Goal: Information Seeking & Learning: Learn about a topic

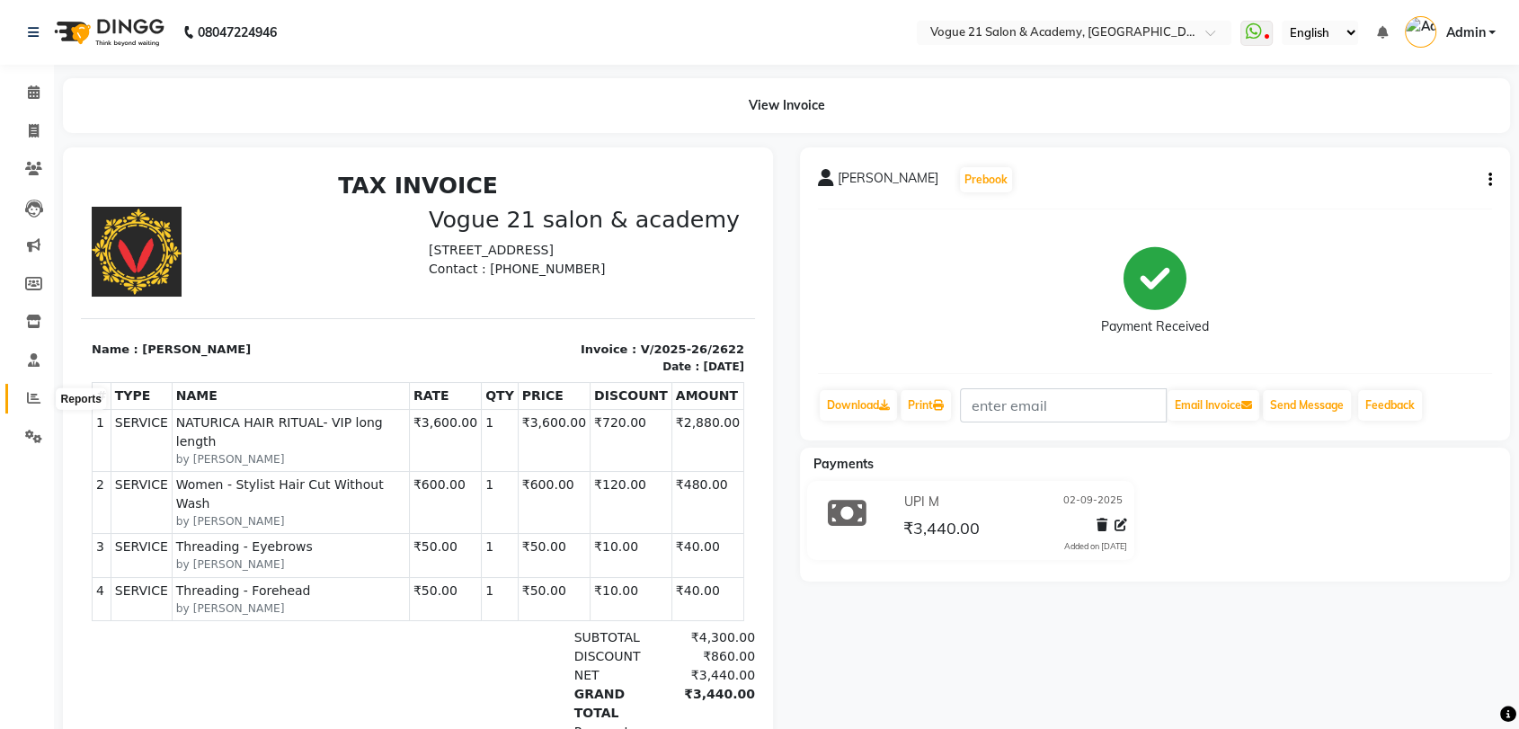
click at [33, 404] on icon at bounding box center [33, 397] width 13 height 13
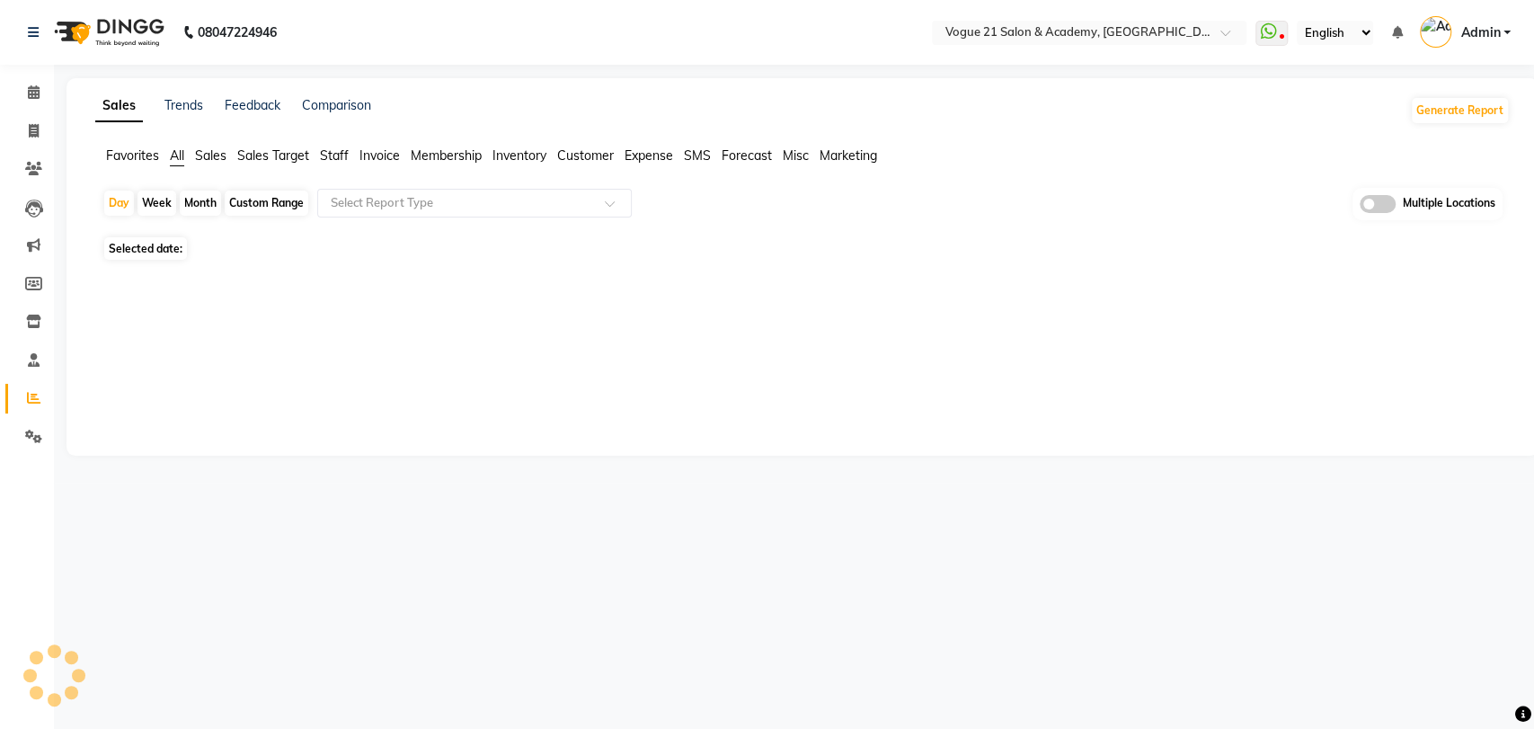
click at [92, 84] on div "Sales Trends Feedback Comparison Generate Report Favorites All Sales Sales Targ…" at bounding box center [803, 266] width 1472 height 377
click at [31, 84] on span at bounding box center [33, 93] width 31 height 21
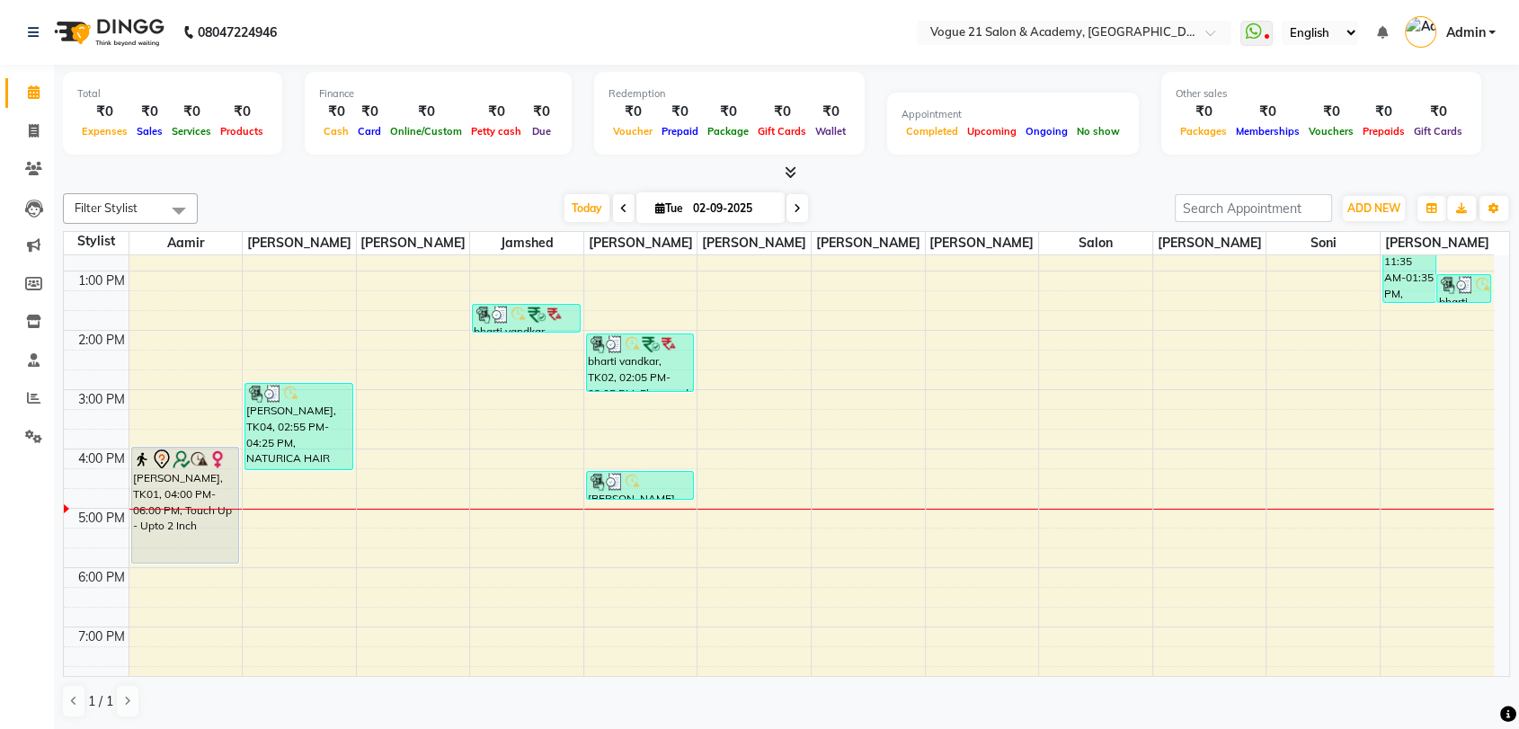
scroll to position [286, 0]
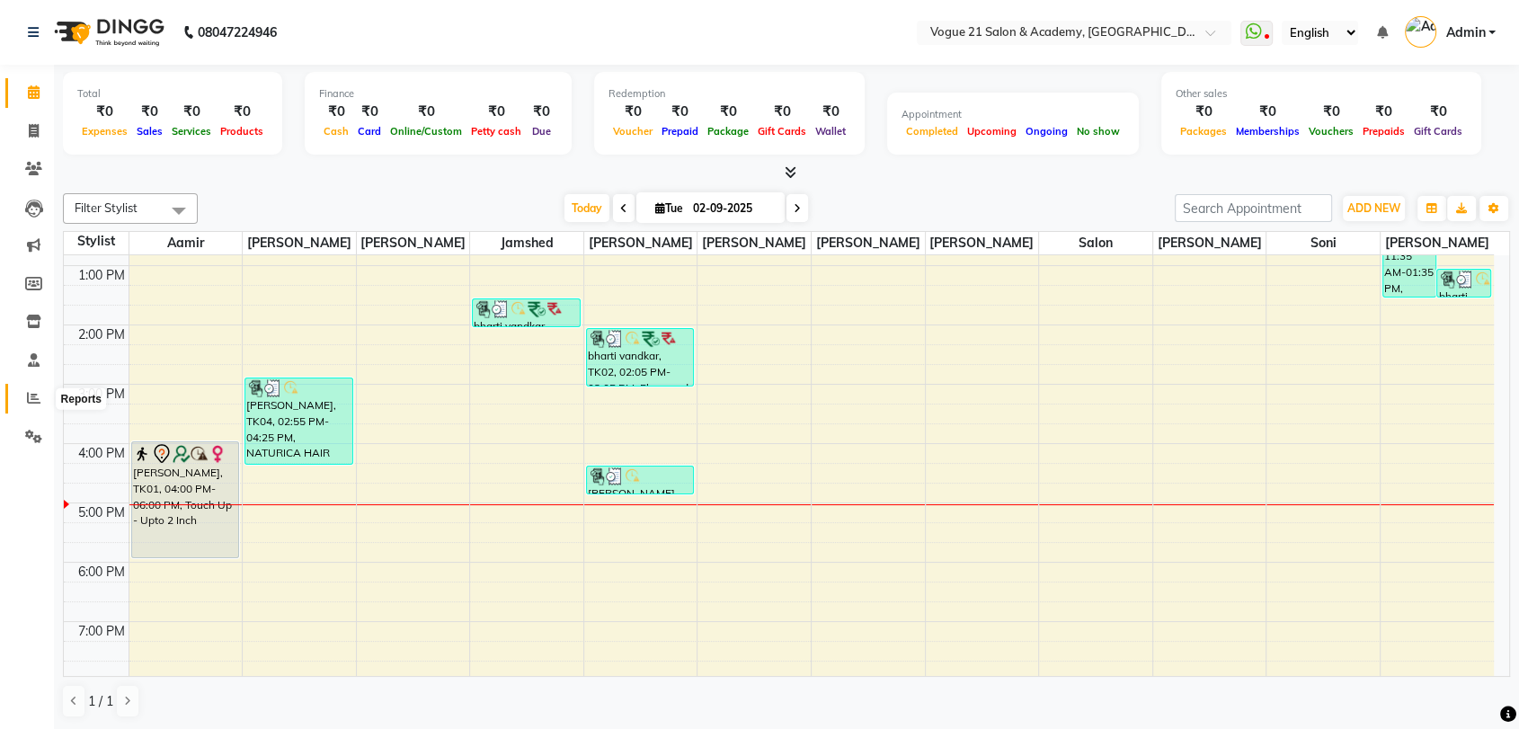
click at [40, 402] on span at bounding box center [33, 398] width 31 height 21
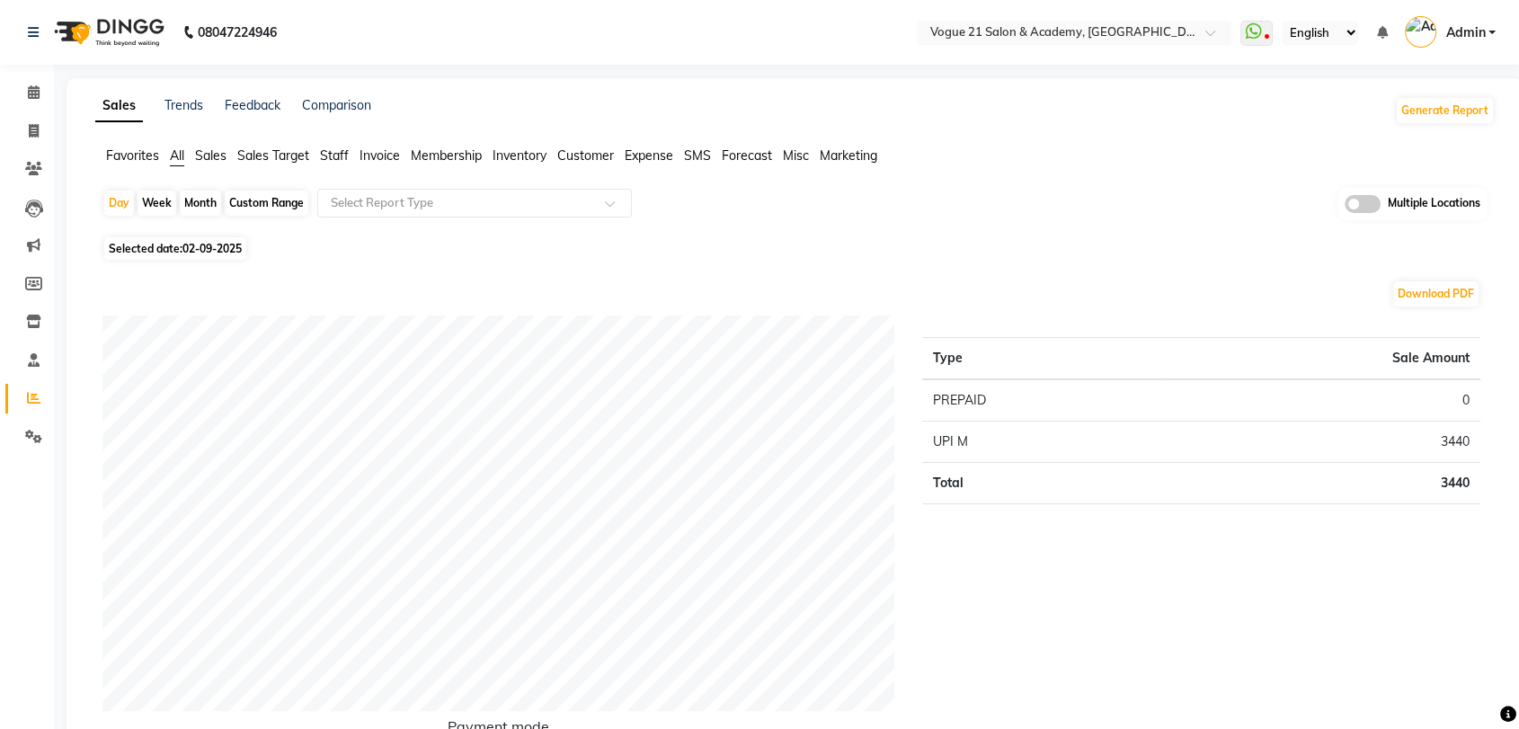
click at [321, 153] on span "Staff" at bounding box center [334, 155] width 29 height 16
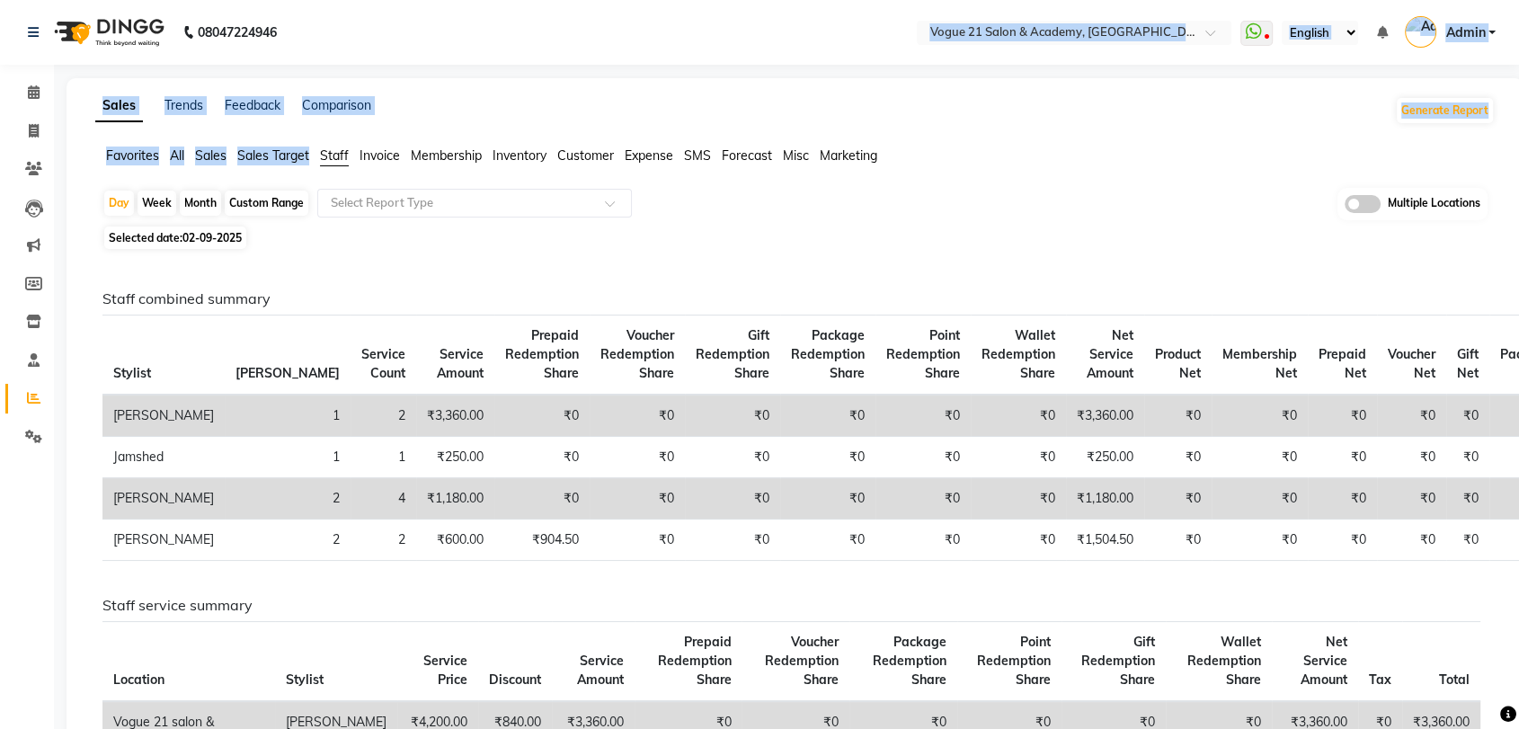
drag, startPoint x: 321, startPoint y: 153, endPoint x: 284, endPoint y: 44, distance: 114.8
click at [284, 44] on app-home "08047224946 Select Location × Vogue 21 Salon & Academy, Thane WhatsApp Status ✕…" at bounding box center [759, 610] width 1519 height 1221
click at [28, 88] on icon at bounding box center [34, 91] width 12 height 13
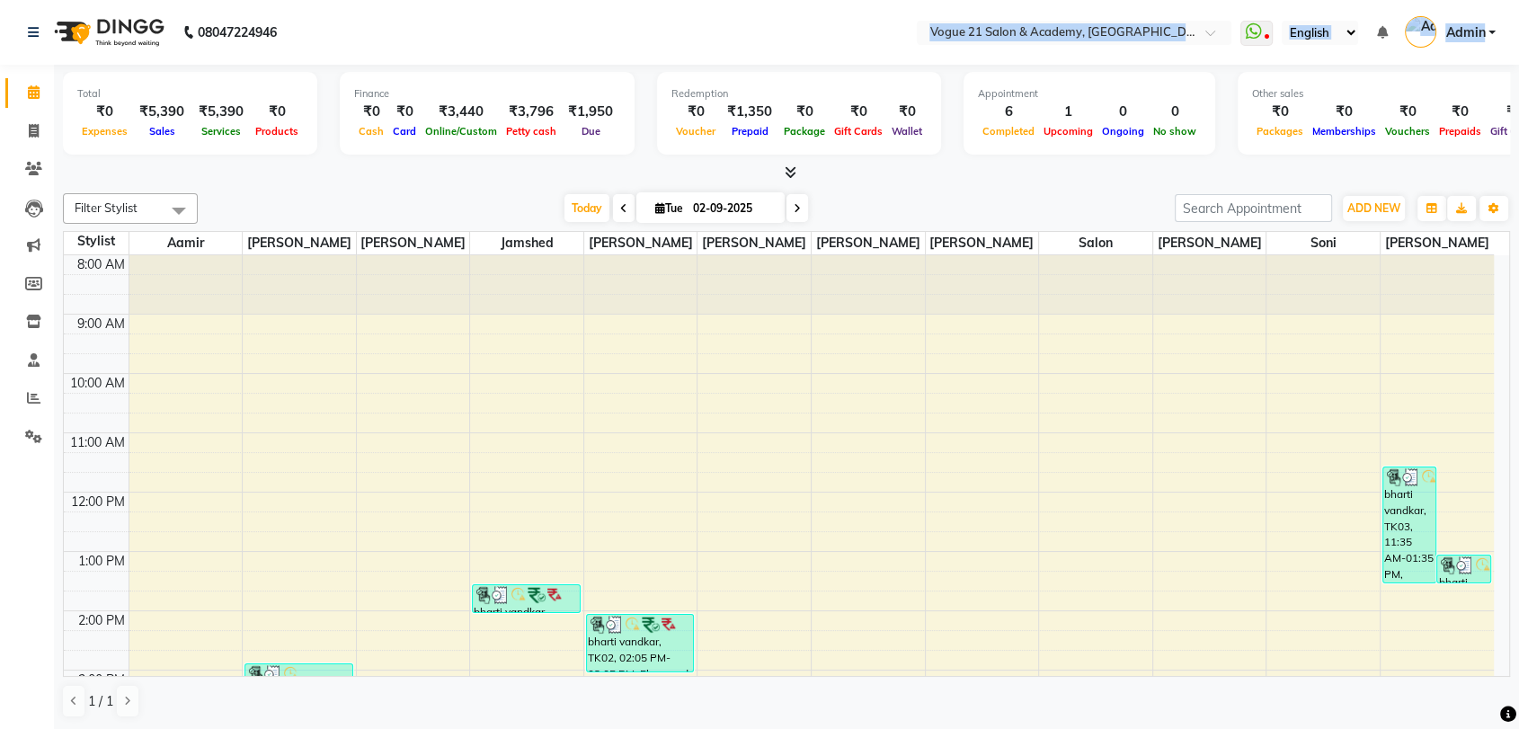
scroll to position [1, 0]
click at [176, 52] on div "08047224946" at bounding box center [152, 31] width 276 height 50
click at [166, 53] on div "08047224946" at bounding box center [152, 31] width 276 height 50
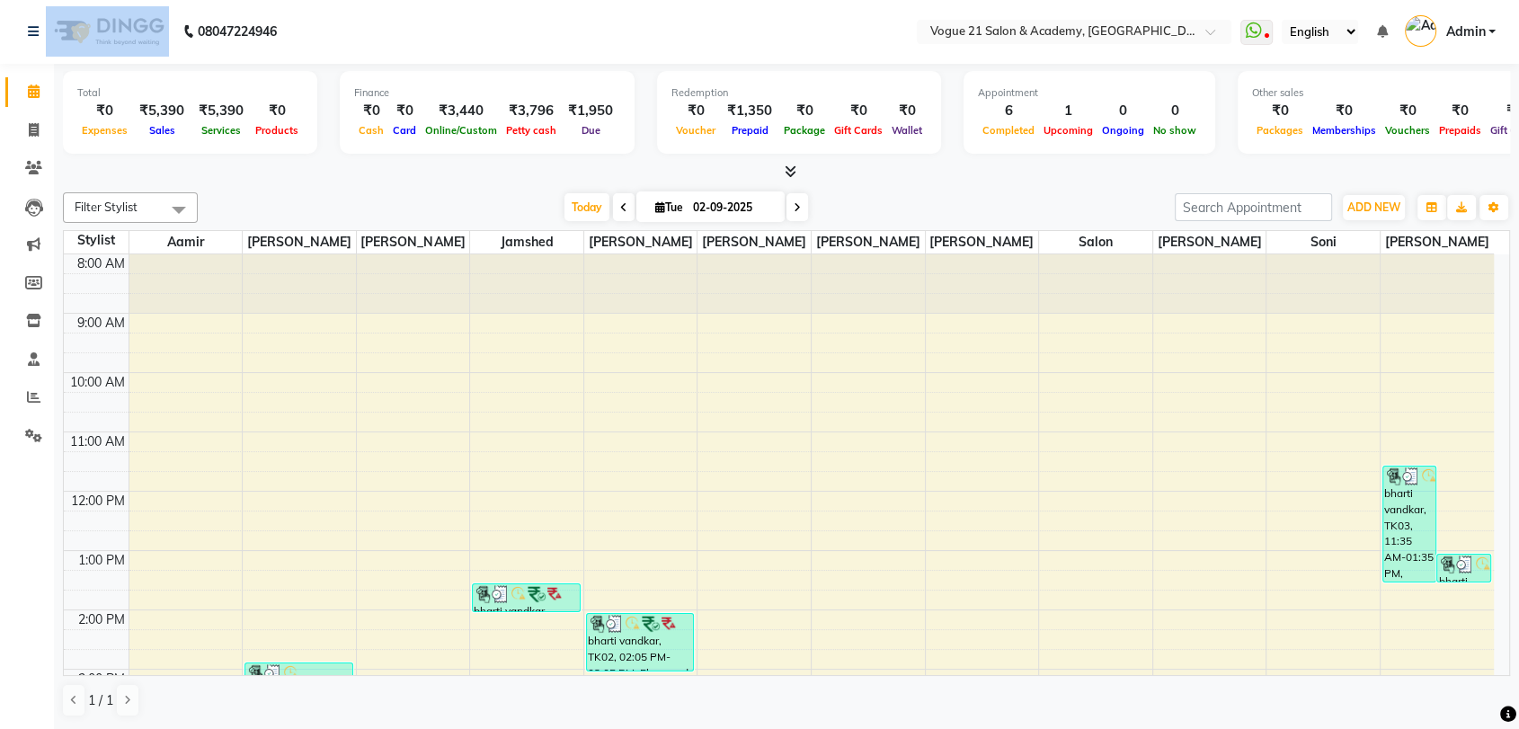
click at [176, 53] on div "08047224946" at bounding box center [152, 31] width 276 height 50
